Goal: Find contact information: Find contact information

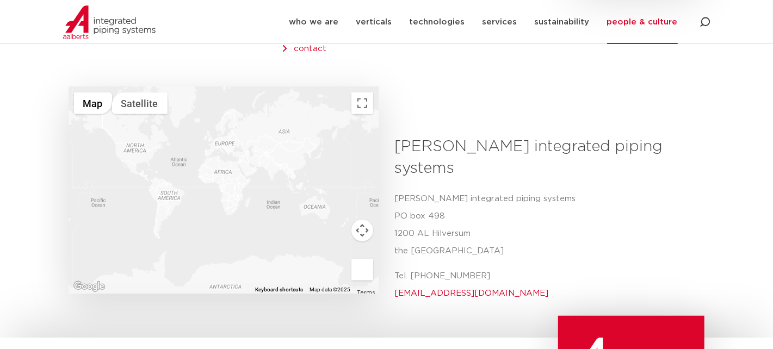
scroll to position [362, 0]
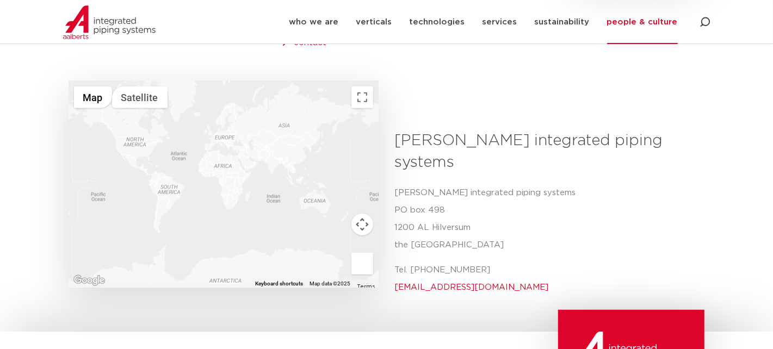
click at [314, 191] on div at bounding box center [224, 184] width 310 height 207
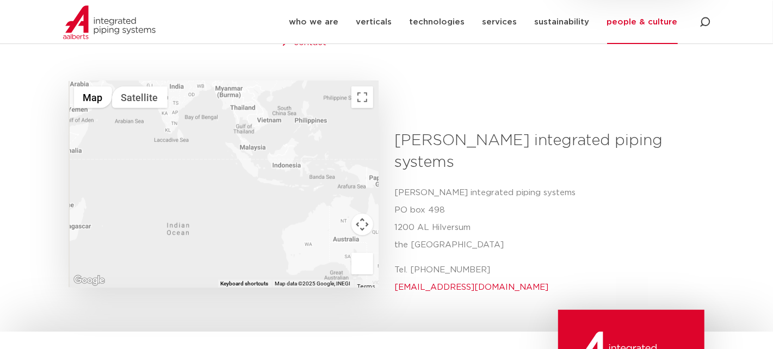
drag, startPoint x: 230, startPoint y: 181, endPoint x: 242, endPoint y: 230, distance: 50.8
click at [302, 289] on body "who we are we are [PERSON_NAME] integrated piping systems our mission our regio…" at bounding box center [386, 126] width 773 height 976
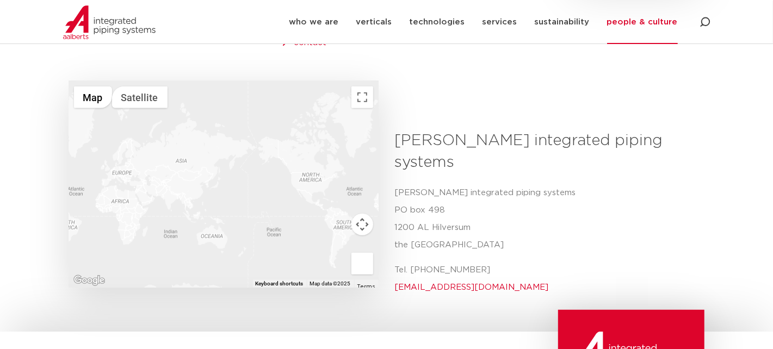
drag, startPoint x: 134, startPoint y: 188, endPoint x: 65, endPoint y: 187, distance: 69.1
click at [65, 187] on div "← Move left → Move right ↑ Move up ↓ Move down + Zoom in - Zoom out Home Jump l…" at bounding box center [386, 217] width 647 height 185
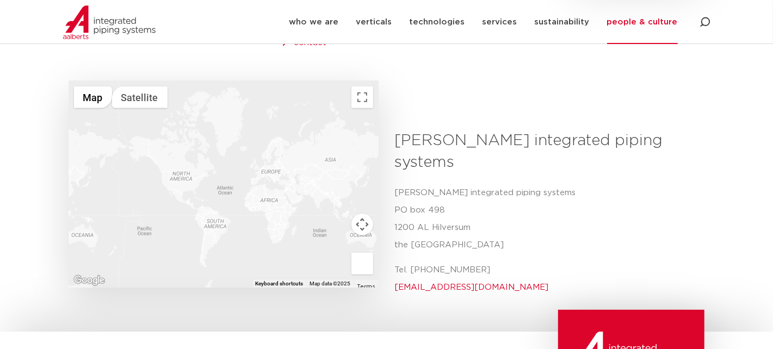
drag, startPoint x: 248, startPoint y: 176, endPoint x: 251, endPoint y: 158, distance: 18.4
click at [150, 177] on div at bounding box center [224, 184] width 310 height 207
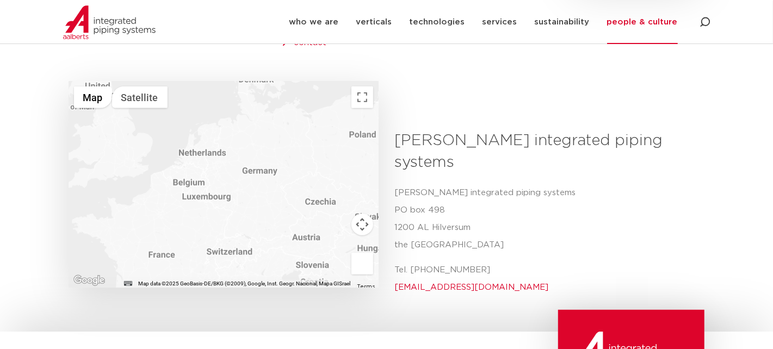
drag, startPoint x: 201, startPoint y: 143, endPoint x: 222, endPoint y: 132, distance: 23.1
click at [224, 132] on div at bounding box center [224, 184] width 310 height 207
click at [208, 138] on div at bounding box center [224, 184] width 310 height 207
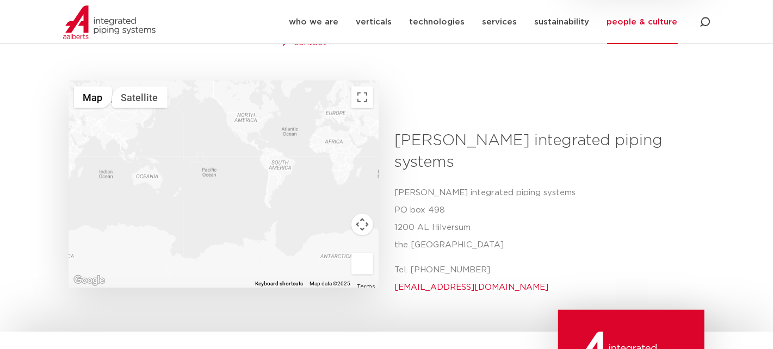
drag, startPoint x: 157, startPoint y: 195, endPoint x: 293, endPoint y: 150, distance: 143.3
click at [296, 149] on div at bounding box center [224, 184] width 310 height 207
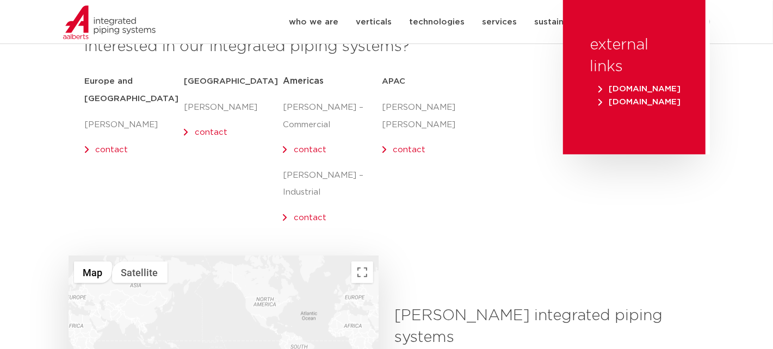
scroll to position [157, 0]
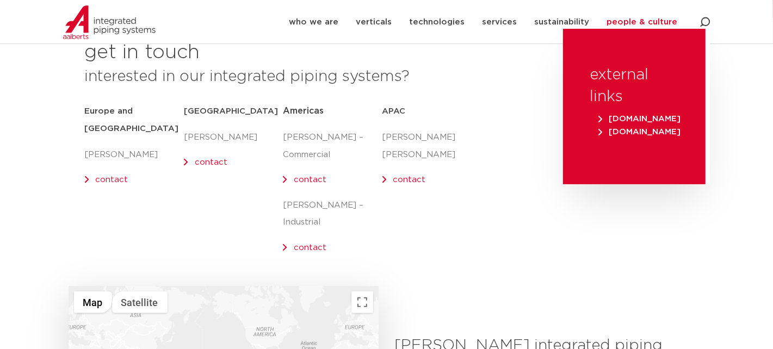
click at [406, 176] on link "contact" at bounding box center [409, 180] width 33 height 8
